Goal: Task Accomplishment & Management: Manage account settings

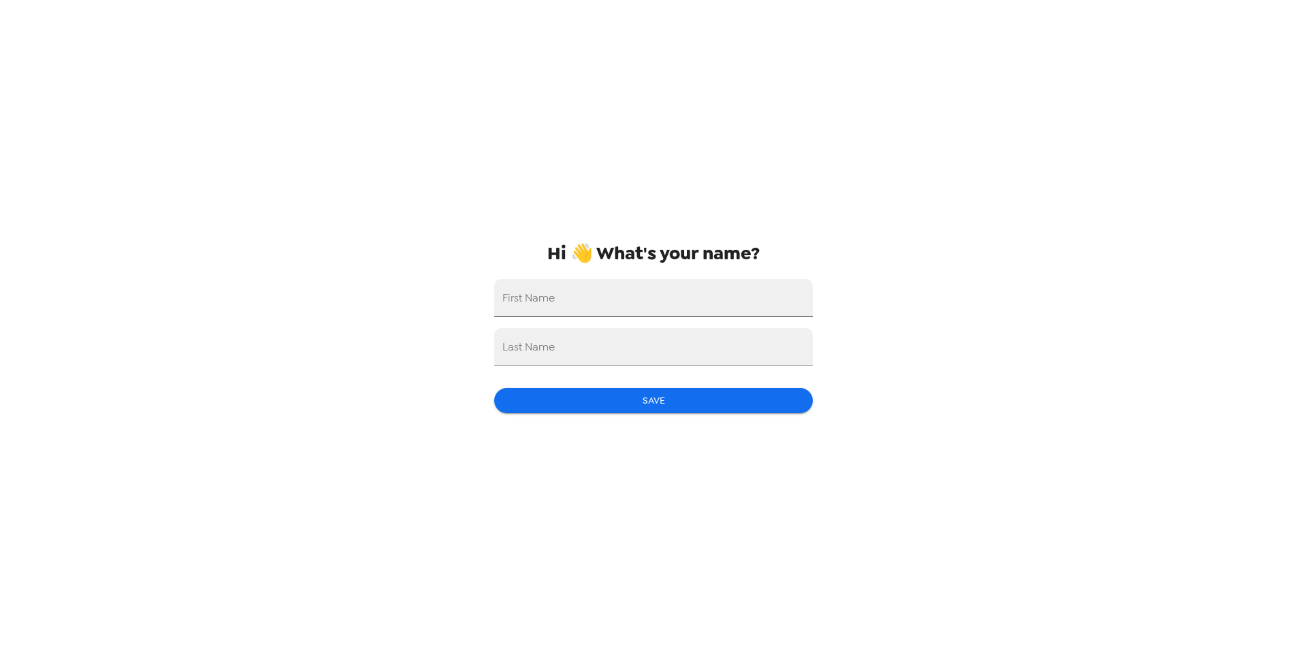
click at [598, 298] on input "First Name" at bounding box center [653, 298] width 319 height 38
type input "Biraj"
type input "Pathak"
click at [1118, 227] on div "Hi 👋 What's your name? First Name Biraj Last Name Pathak Save" at bounding box center [653, 326] width 1307 height 652
click at [729, 409] on button "Save" at bounding box center [653, 400] width 319 height 25
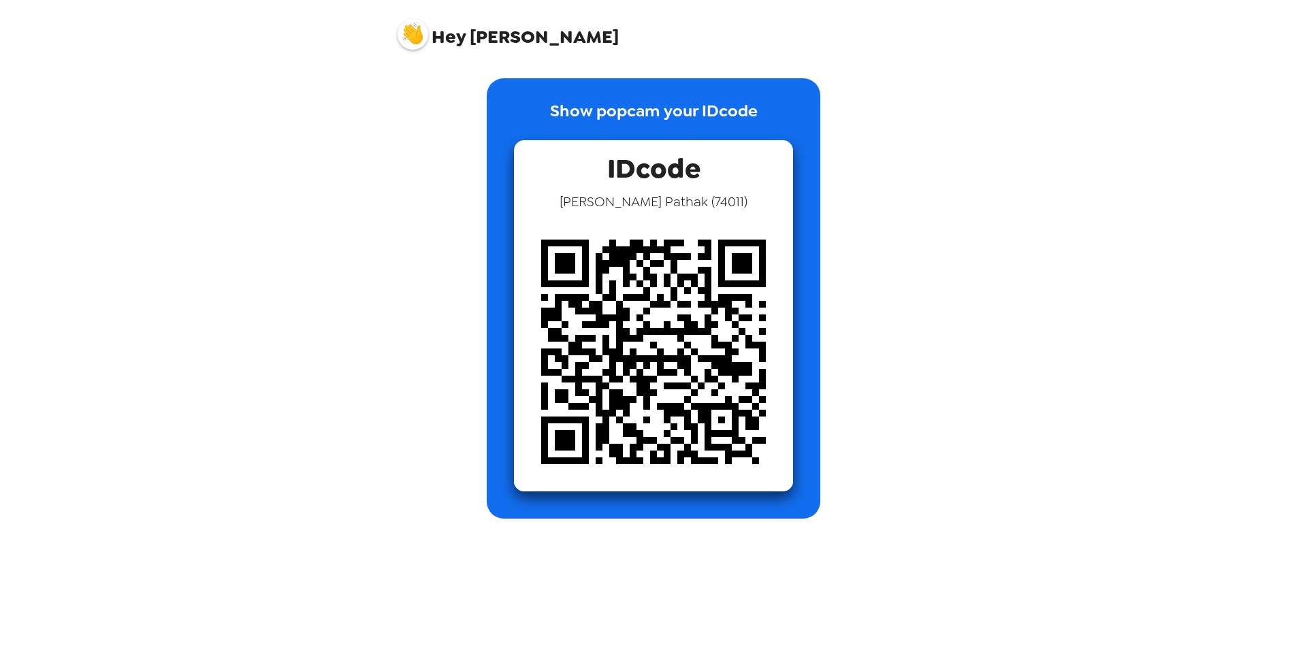
click at [708, 376] on img at bounding box center [653, 351] width 279 height 279
click at [681, 362] on img at bounding box center [653, 351] width 279 height 279
drag, startPoint x: 681, startPoint y: 362, endPoint x: 724, endPoint y: 407, distance: 62.6
click at [724, 407] on img at bounding box center [653, 351] width 279 height 279
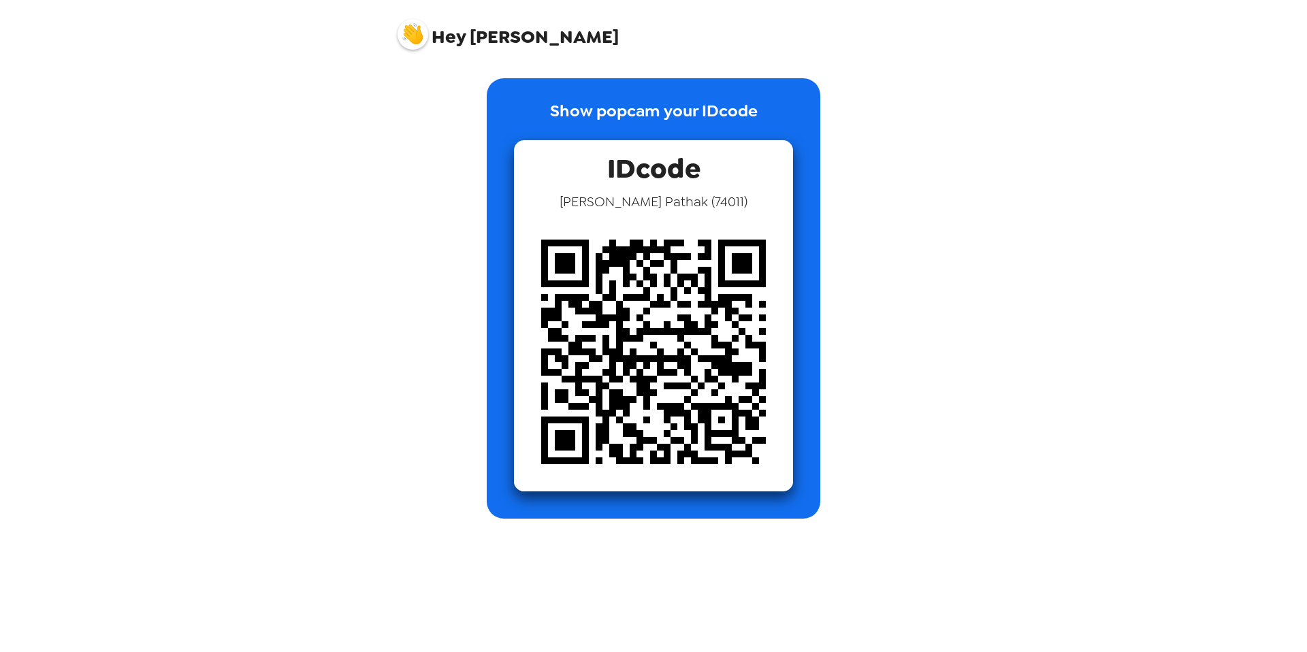
click at [963, 351] on div "Hey Biraj Show popcam your IDcode IDcode Biraj Pathak ( 74011 )" at bounding box center [653, 326] width 1307 height 652
click at [543, 229] on img at bounding box center [653, 351] width 279 height 279
